Goal: Information Seeking & Learning: Learn about a topic

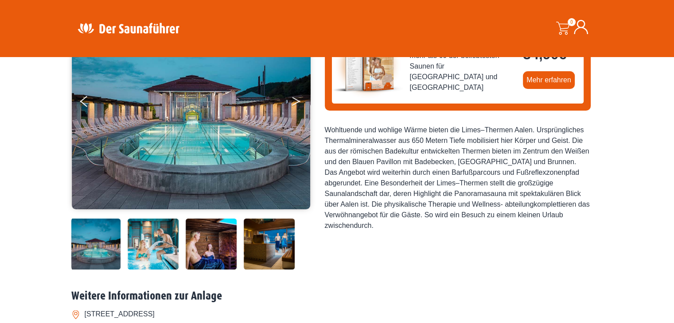
click at [298, 101] on icon "Next" at bounding box center [296, 103] width 8 height 5
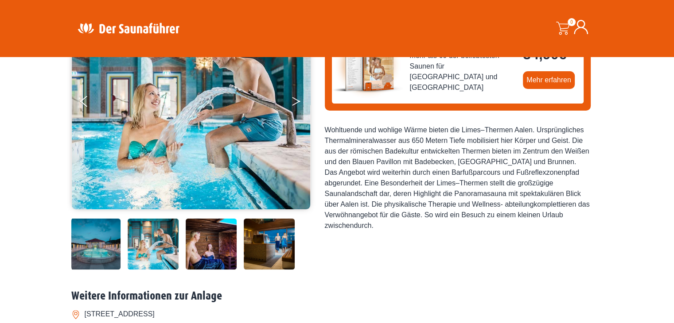
click at [298, 101] on icon "Next" at bounding box center [296, 103] width 8 height 5
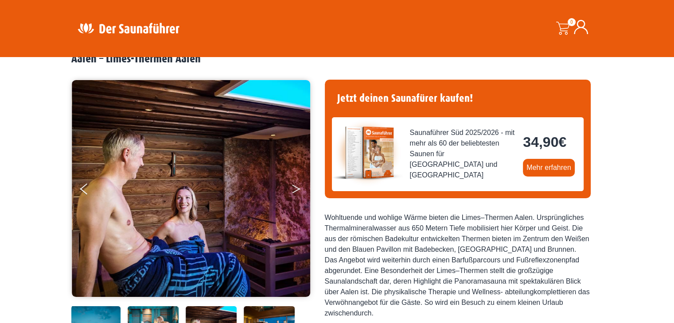
scroll to position [44, 0]
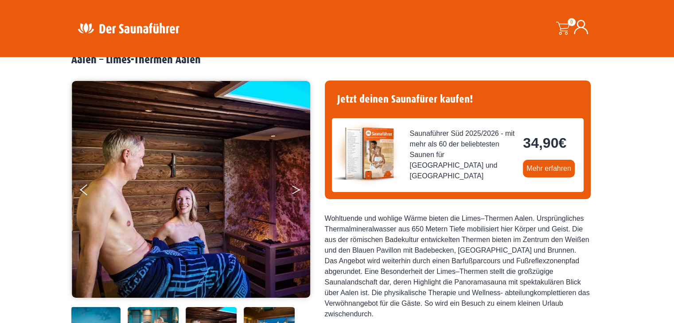
click at [293, 192] on button "Next" at bounding box center [302, 192] width 22 height 22
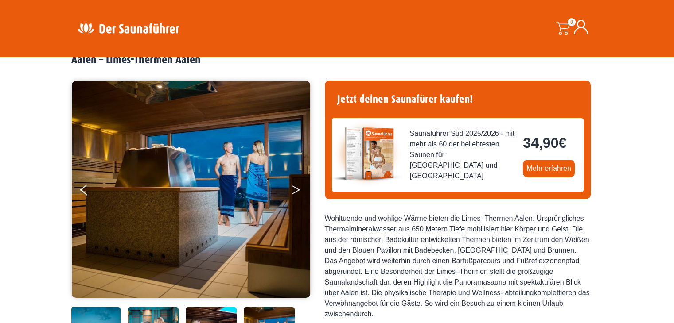
click at [293, 192] on button "Next" at bounding box center [302, 192] width 22 height 22
click at [294, 190] on button "Next" at bounding box center [302, 192] width 22 height 22
click at [87, 189] on button "Previous" at bounding box center [91, 192] width 22 height 22
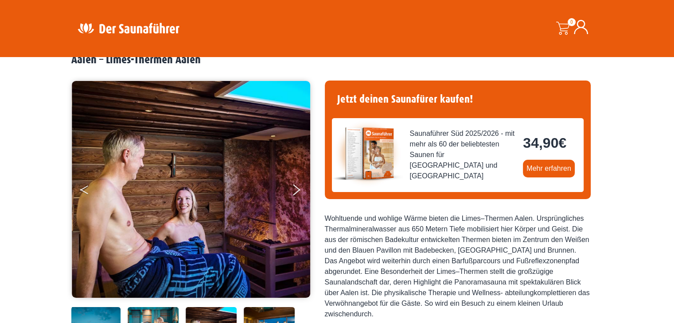
click at [87, 189] on button "Previous" at bounding box center [91, 192] width 22 height 22
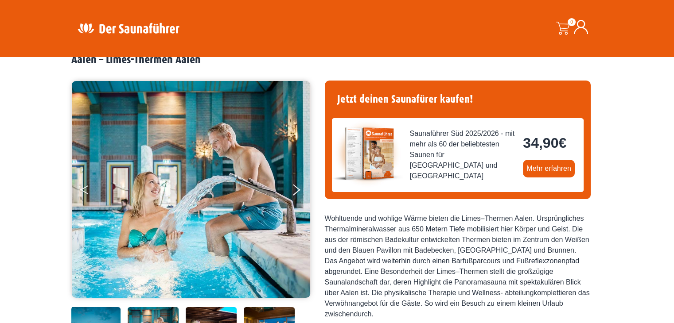
click at [87, 189] on button "Previous" at bounding box center [91, 192] width 22 height 22
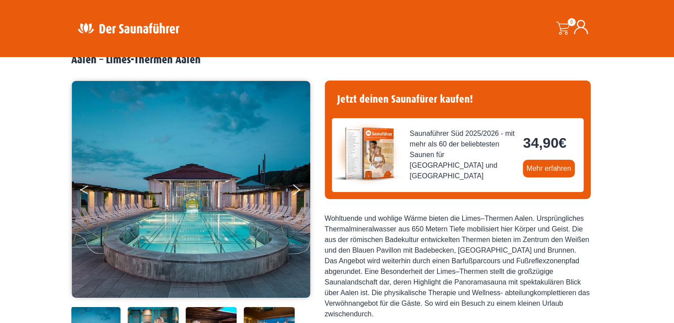
click at [87, 189] on button "Previous" at bounding box center [91, 192] width 22 height 22
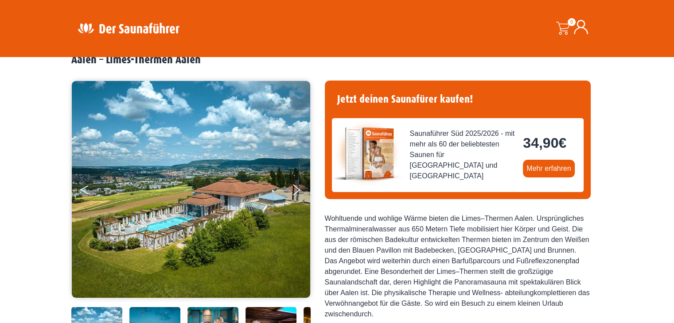
click at [87, 189] on button "Previous" at bounding box center [91, 192] width 22 height 22
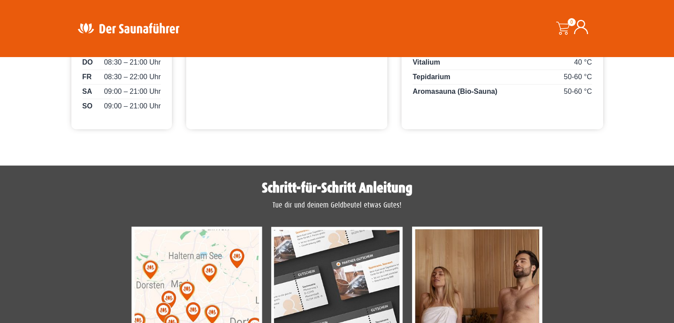
scroll to position [266, 0]
